Goal: Consume media (video, audio)

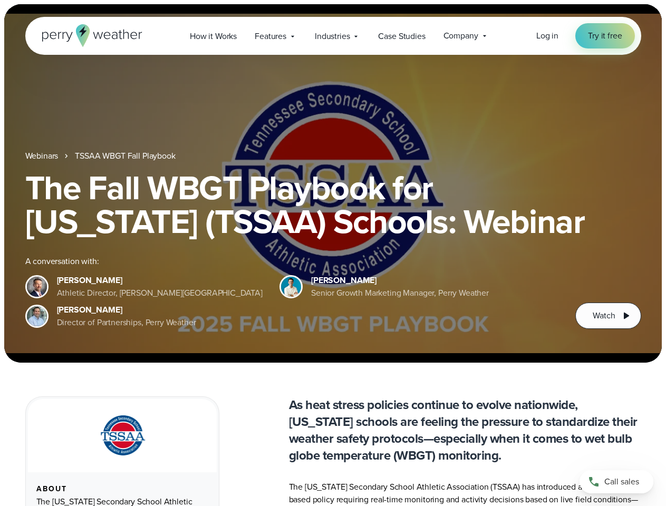
click at [333, 253] on div "The Fall WBGT Playbook for [US_STATE] (TSSAA) Schools: Webinar A conversation w…" at bounding box center [333, 250] width 616 height 158
click at [333, 36] on span "Industries" at bounding box center [332, 36] width 35 height 13
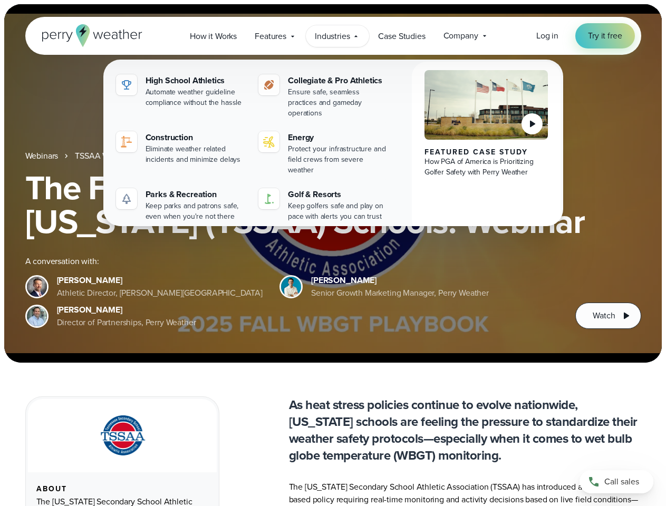
click at [333, 183] on h1 "The Fall WBGT Playbook for [US_STATE] (TSSAA) Schools: Webinar" at bounding box center [333, 204] width 616 height 67
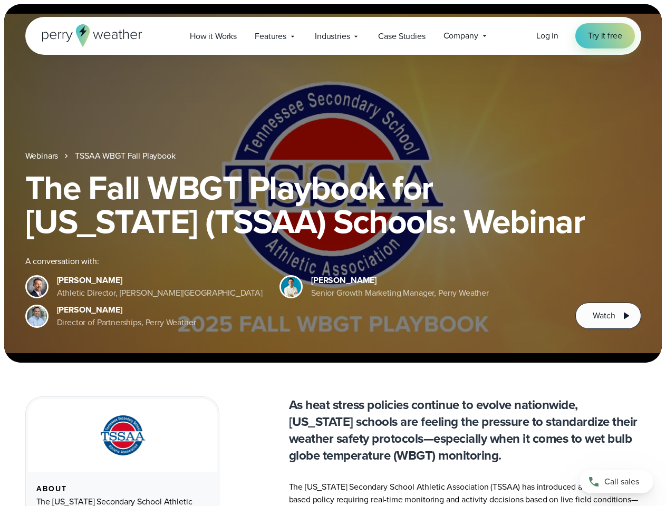
click at [126, 156] on link "TSSAA WBGT Fall Playbook" at bounding box center [125, 156] width 100 height 13
click at [608, 316] on span "Watch" at bounding box center [604, 315] width 22 height 13
